Goal: Task Accomplishment & Management: Use online tool/utility

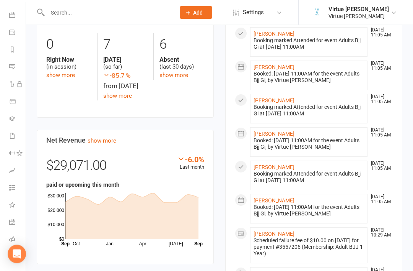
scroll to position [446, 0]
click at [16, 240] on link "Roll call" at bounding box center [17, 240] width 17 height 17
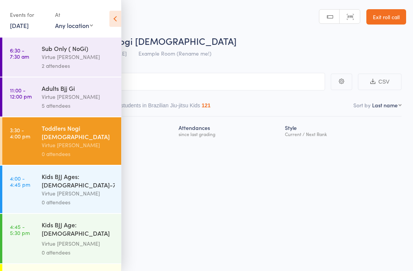
click at [175, 87] on input "search" at bounding box center [168, 82] width 314 height 18
click at [41, 142] on link "3:30 - 4:00 pm Toddlers Nogi [DEMOGRAPHIC_DATA] Virtue [PERSON_NAME] 0 attendees" at bounding box center [61, 140] width 119 height 47
click at [113, 21] on icon at bounding box center [115, 19] width 12 height 16
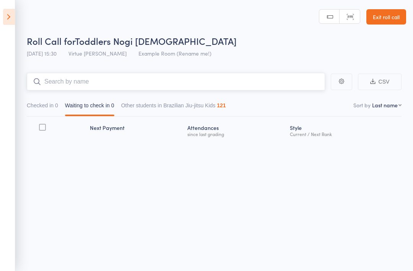
click at [69, 85] on input "search" at bounding box center [176, 82] width 298 height 18
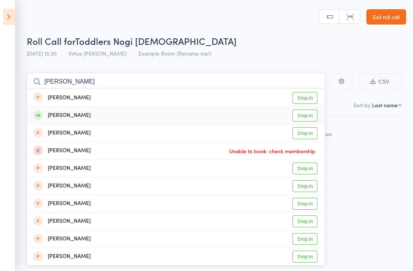
type input "[PERSON_NAME]"
click at [64, 117] on div "[PERSON_NAME]" at bounding box center [61, 115] width 57 height 9
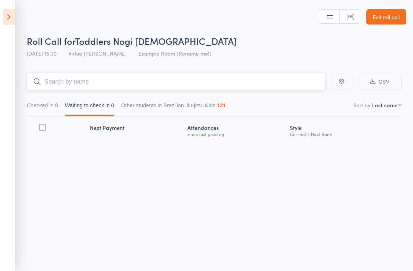
click at [59, 80] on input "search" at bounding box center [176, 82] width 298 height 18
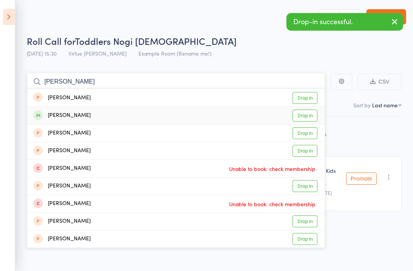
type input "[PERSON_NAME]"
click at [62, 118] on div "[PERSON_NAME]" at bounding box center [61, 115] width 57 height 9
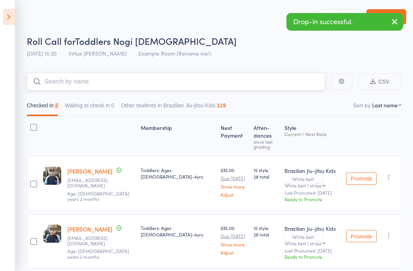
click at [74, 83] on input "search" at bounding box center [176, 82] width 298 height 18
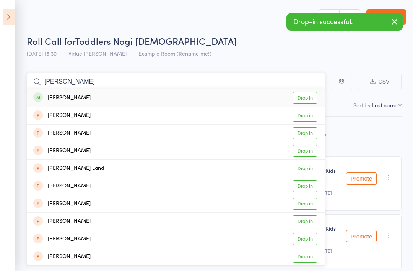
type input "[PERSON_NAME]"
click at [59, 94] on div "[PERSON_NAME]" at bounding box center [61, 97] width 57 height 9
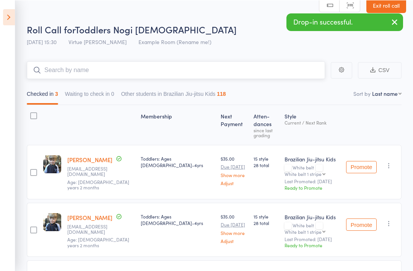
scroll to position [11, 0]
click at [60, 73] on input "search" at bounding box center [176, 70] width 298 height 18
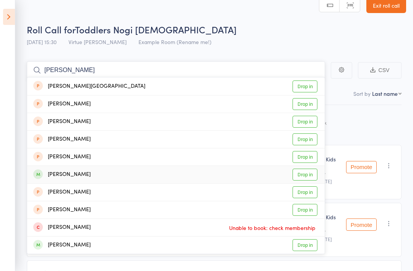
type input "[PERSON_NAME]"
click at [55, 174] on div "[PERSON_NAME]" at bounding box center [61, 174] width 57 height 9
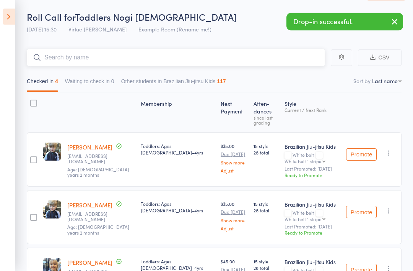
scroll to position [20, 0]
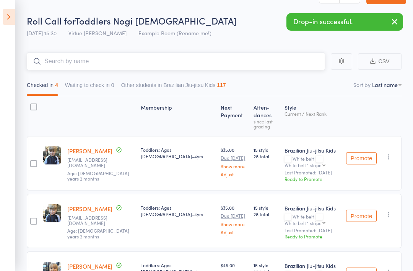
click at [60, 63] on input "search" at bounding box center [176, 61] width 298 height 18
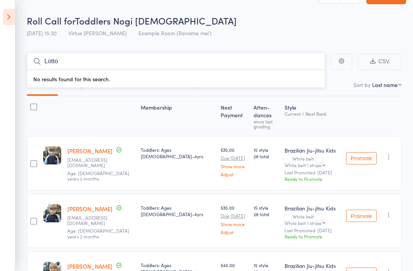
click at [59, 64] on input "Lotto" at bounding box center [176, 61] width 298 height 18
click at [62, 62] on input "Lotti" at bounding box center [176, 61] width 298 height 18
click at [58, 59] on input "Lotti" at bounding box center [176, 61] width 298 height 18
type input "L"
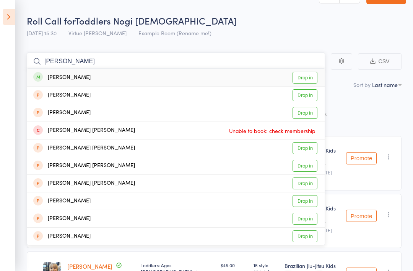
click at [64, 58] on input "[PERSON_NAME]" at bounding box center [176, 61] width 298 height 18
type input "M"
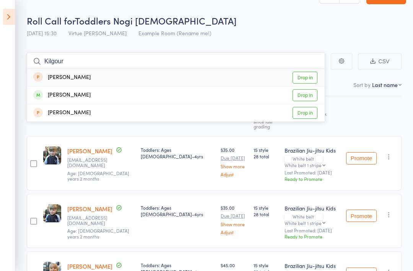
type input "Kilgour"
click at [383, 114] on div "Membership Next Payment Atten­dances since last grading Style Current / Next Ra…" at bounding box center [214, 231] width 375 height 270
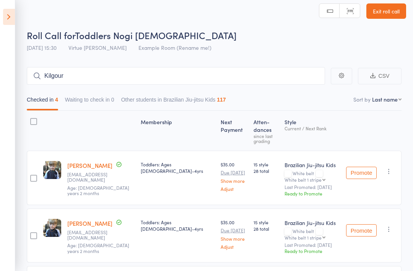
scroll to position [7, 0]
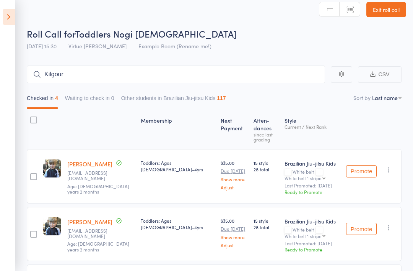
click at [13, 21] on icon at bounding box center [9, 17] width 12 height 16
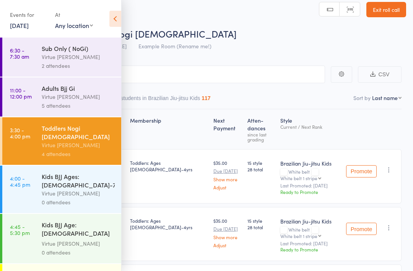
click at [50, 189] on div "Virtue [PERSON_NAME]" at bounding box center [78, 193] width 73 height 9
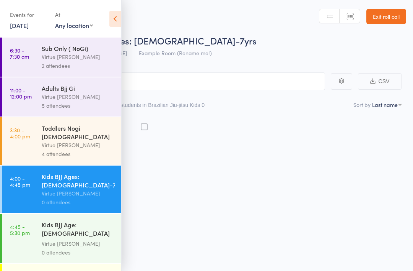
scroll to position [5, 0]
click at [117, 22] on icon at bounding box center [115, 19] width 12 height 16
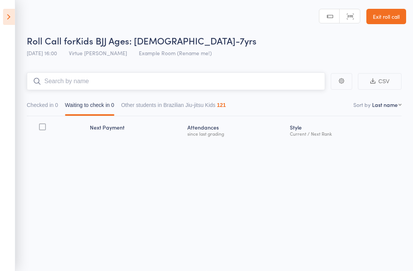
click at [78, 78] on input "search" at bounding box center [176, 81] width 298 height 18
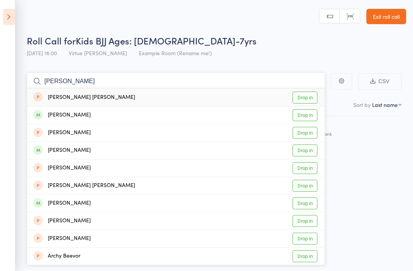
type input "[PERSON_NAME]"
click at [62, 111] on div "[PERSON_NAME]" at bounding box center [61, 115] width 57 height 9
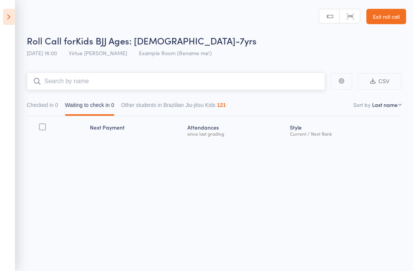
click at [60, 80] on input "search" at bounding box center [176, 81] width 298 height 18
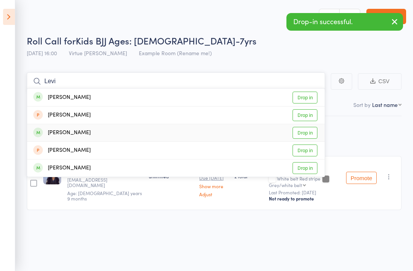
type input "Levi"
click at [58, 128] on div "[PERSON_NAME]" at bounding box center [61, 132] width 57 height 9
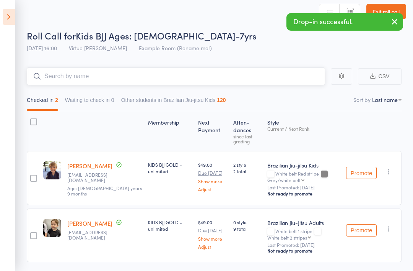
click at [72, 76] on input "search" at bounding box center [176, 76] width 298 height 18
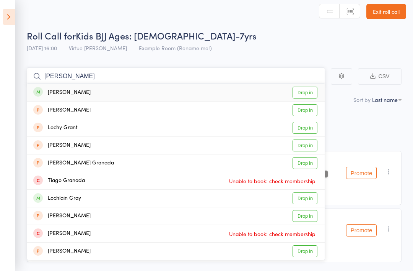
type input "[PERSON_NAME]"
click at [53, 95] on div "[PERSON_NAME]" at bounding box center [61, 92] width 57 height 9
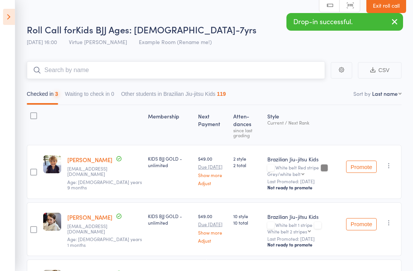
scroll to position [13, 0]
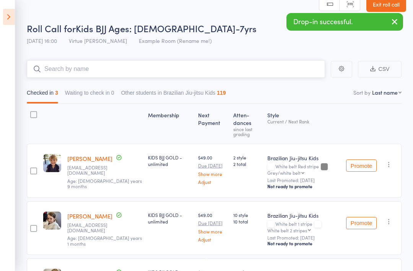
click at [59, 66] on input "search" at bounding box center [176, 69] width 298 height 18
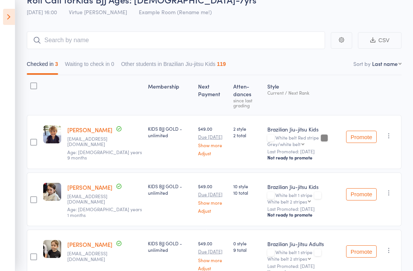
scroll to position [41, 0]
click at [66, 46] on input "search" at bounding box center [176, 41] width 298 height 18
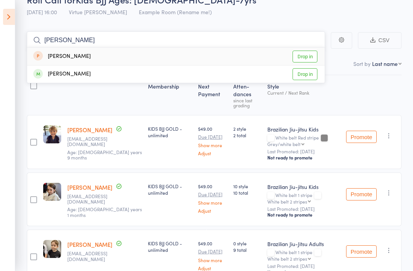
type input "[PERSON_NAME]"
click at [65, 74] on div "[PERSON_NAME]" at bounding box center [61, 74] width 57 height 9
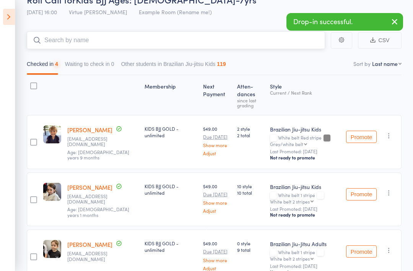
click at [73, 42] on input "search" at bounding box center [176, 40] width 298 height 18
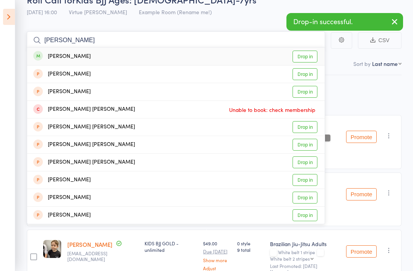
type input "[PERSON_NAME]"
click at [51, 57] on div "[PERSON_NAME]" at bounding box center [61, 56] width 57 height 9
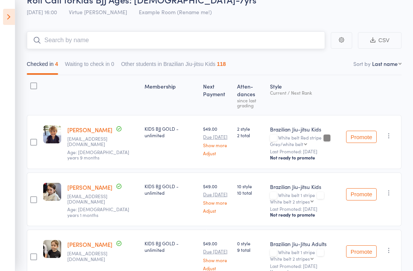
click at [56, 44] on input "search" at bounding box center [176, 40] width 298 height 18
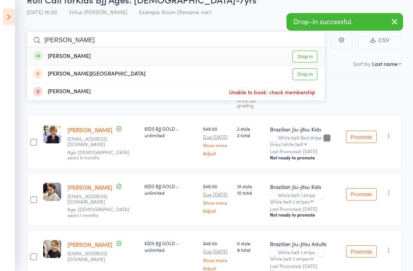
type input "[PERSON_NAME]"
click at [48, 57] on div "[PERSON_NAME]" at bounding box center [61, 56] width 57 height 9
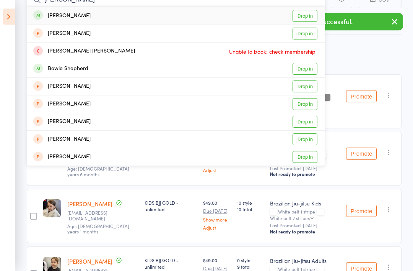
scroll to position [83, 0]
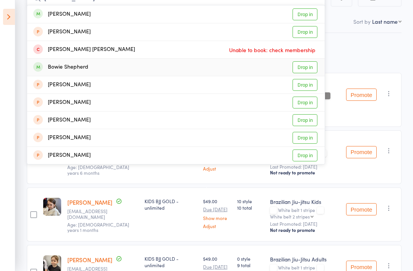
type input "[PERSON_NAME]"
click at [59, 68] on div "Bowie Shepherd" at bounding box center [60, 67] width 55 height 9
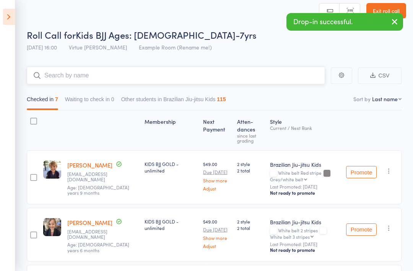
scroll to position [3, 0]
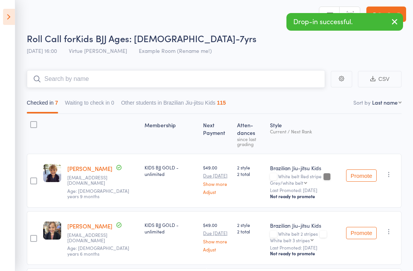
click at [64, 77] on input "search" at bounding box center [176, 79] width 298 height 18
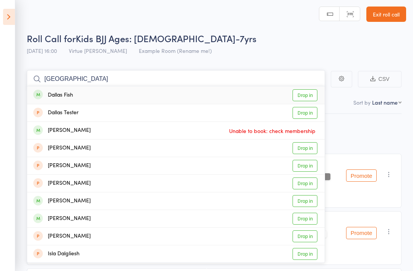
type input "[GEOGRAPHIC_DATA]"
click at [58, 94] on div "Dallas Fish" at bounding box center [53, 95] width 40 height 9
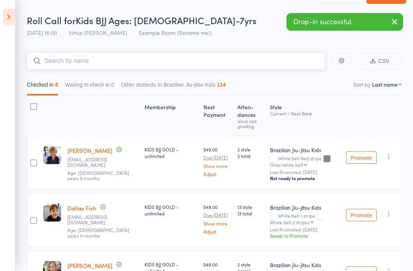
scroll to position [0, 0]
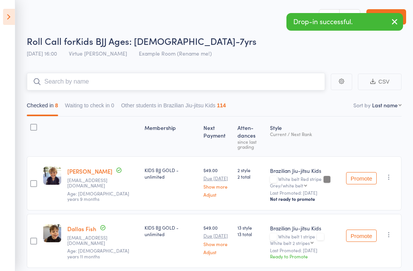
click at [66, 75] on input "search" at bounding box center [176, 82] width 298 height 18
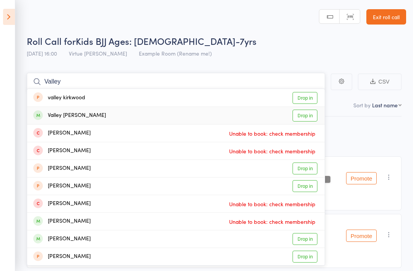
type input "Valley"
click at [59, 113] on div "Valley [PERSON_NAME]" at bounding box center [69, 115] width 73 height 9
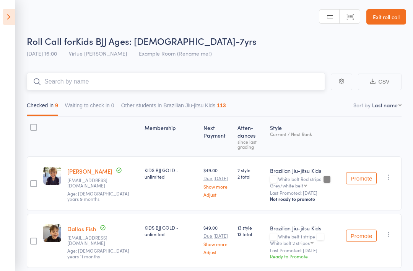
click at [67, 80] on input "search" at bounding box center [176, 82] width 298 height 18
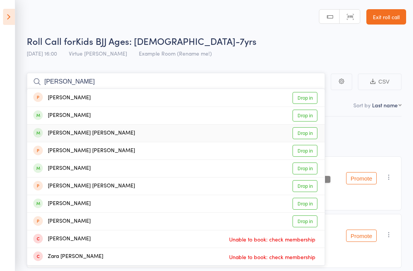
type input "[PERSON_NAME]"
click at [64, 129] on div "[PERSON_NAME] [PERSON_NAME]" at bounding box center [84, 133] width 102 height 9
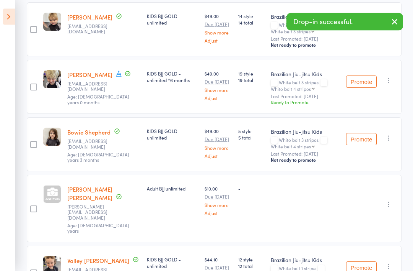
scroll to position [441, 0]
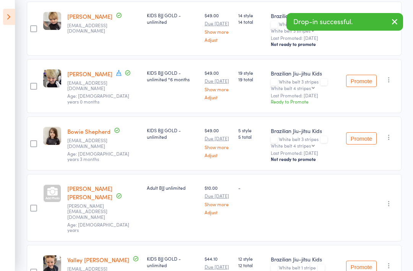
click at [390, 199] on icon "button" at bounding box center [389, 203] width 8 height 8
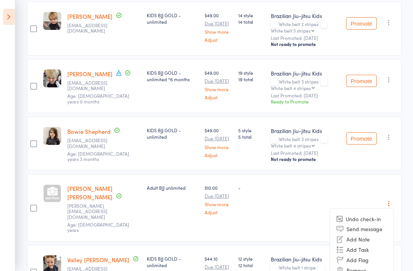
click at [368, 264] on li "Remove" at bounding box center [361, 269] width 63 height 10
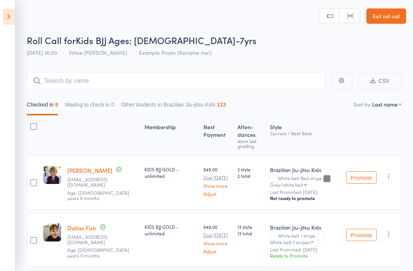
scroll to position [1, 0]
click at [58, 84] on input "search" at bounding box center [176, 81] width 298 height 18
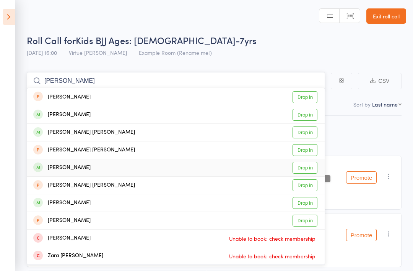
type input "[PERSON_NAME]"
click at [62, 170] on div "[PERSON_NAME]" at bounding box center [61, 167] width 57 height 9
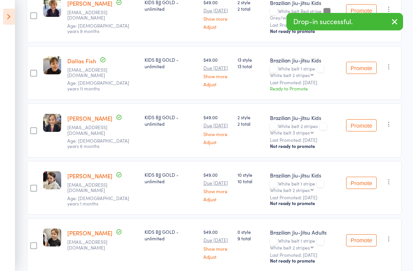
scroll to position [0, 0]
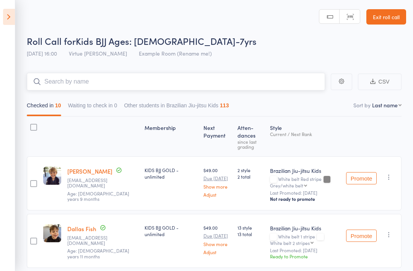
click at [67, 76] on input "search" at bounding box center [176, 82] width 298 height 18
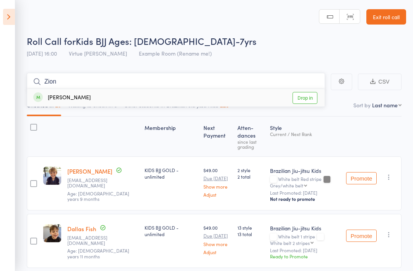
type input "Zion"
click at [58, 95] on div "[PERSON_NAME]" at bounding box center [61, 97] width 57 height 9
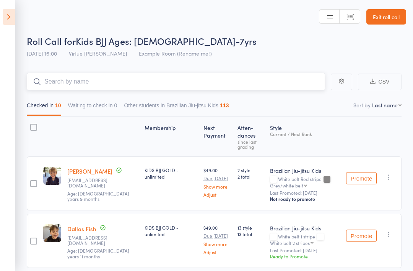
click at [58, 84] on input "search" at bounding box center [176, 82] width 298 height 18
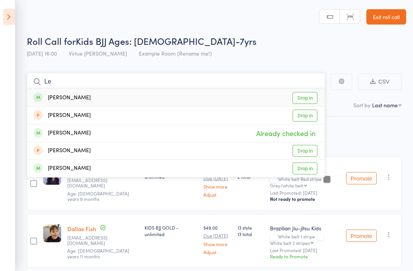
type input "L"
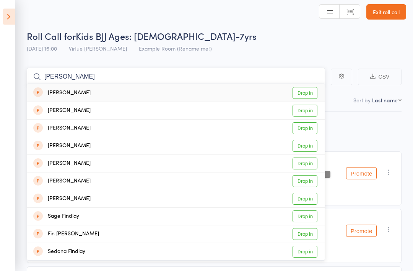
click at [64, 82] on input "[PERSON_NAME]" at bounding box center [176, 77] width 298 height 18
type input "F"
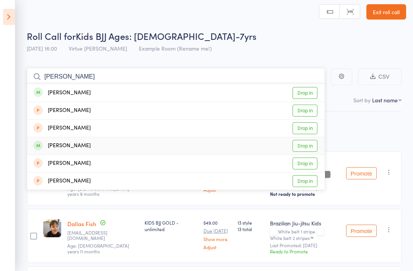
type input "[PERSON_NAME]"
click at [64, 142] on div "[PERSON_NAME]" at bounding box center [61, 145] width 57 height 9
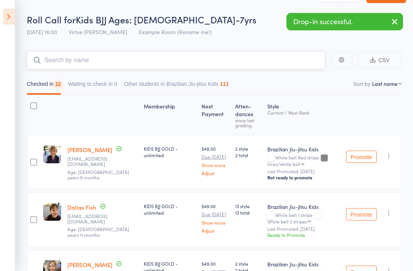
scroll to position [21, 0]
click at [71, 56] on input "search" at bounding box center [176, 60] width 298 height 18
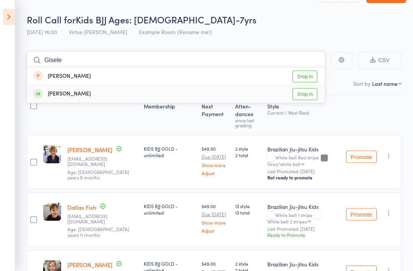
type input "Gisele"
click at [49, 97] on div "[PERSON_NAME]" at bounding box center [61, 94] width 57 height 9
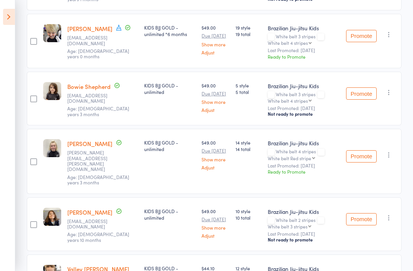
scroll to position [596, 0]
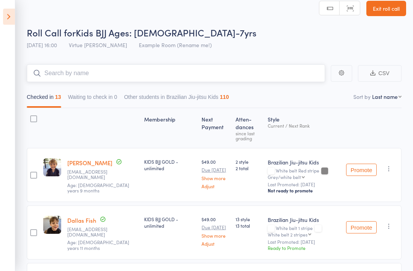
click at [63, 75] on input "search" at bounding box center [176, 74] width 298 height 18
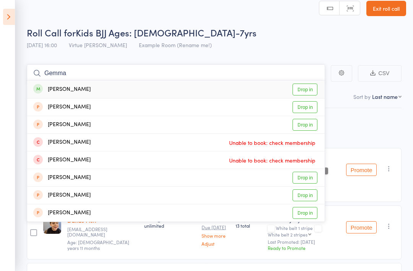
type input "Gemma"
click at [52, 88] on div "[PERSON_NAME]" at bounding box center [61, 89] width 57 height 9
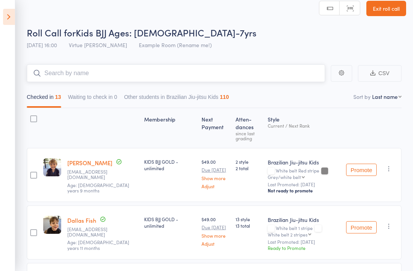
click at [56, 77] on input "search" at bounding box center [176, 73] width 298 height 18
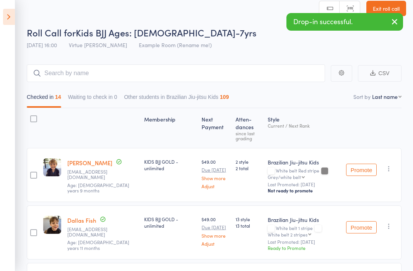
click at [395, 5] on link "Exit roll call" at bounding box center [387, 8] width 40 height 15
